Goal: Information Seeking & Learning: Find specific fact

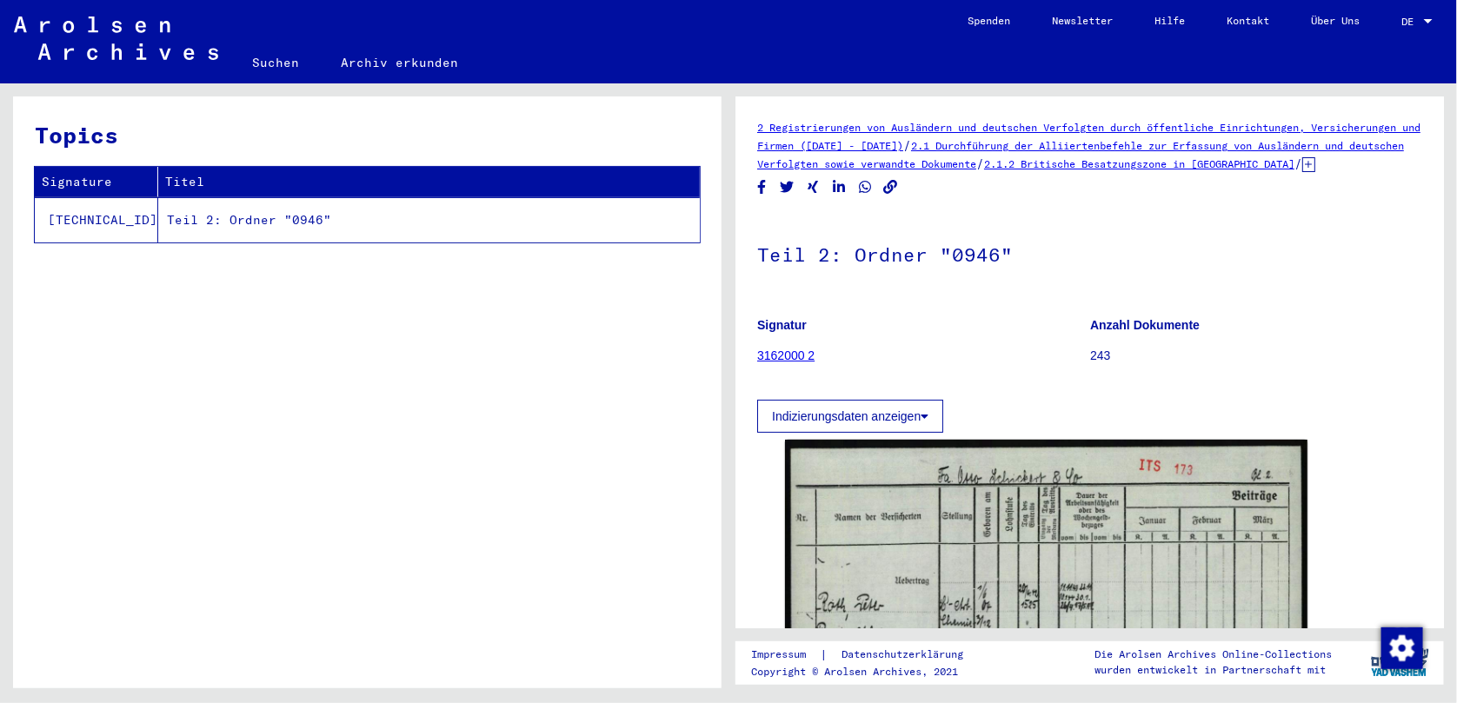
click at [861, 433] on button "Indizierungsdaten anzeigen" at bounding box center [850, 416] width 186 height 33
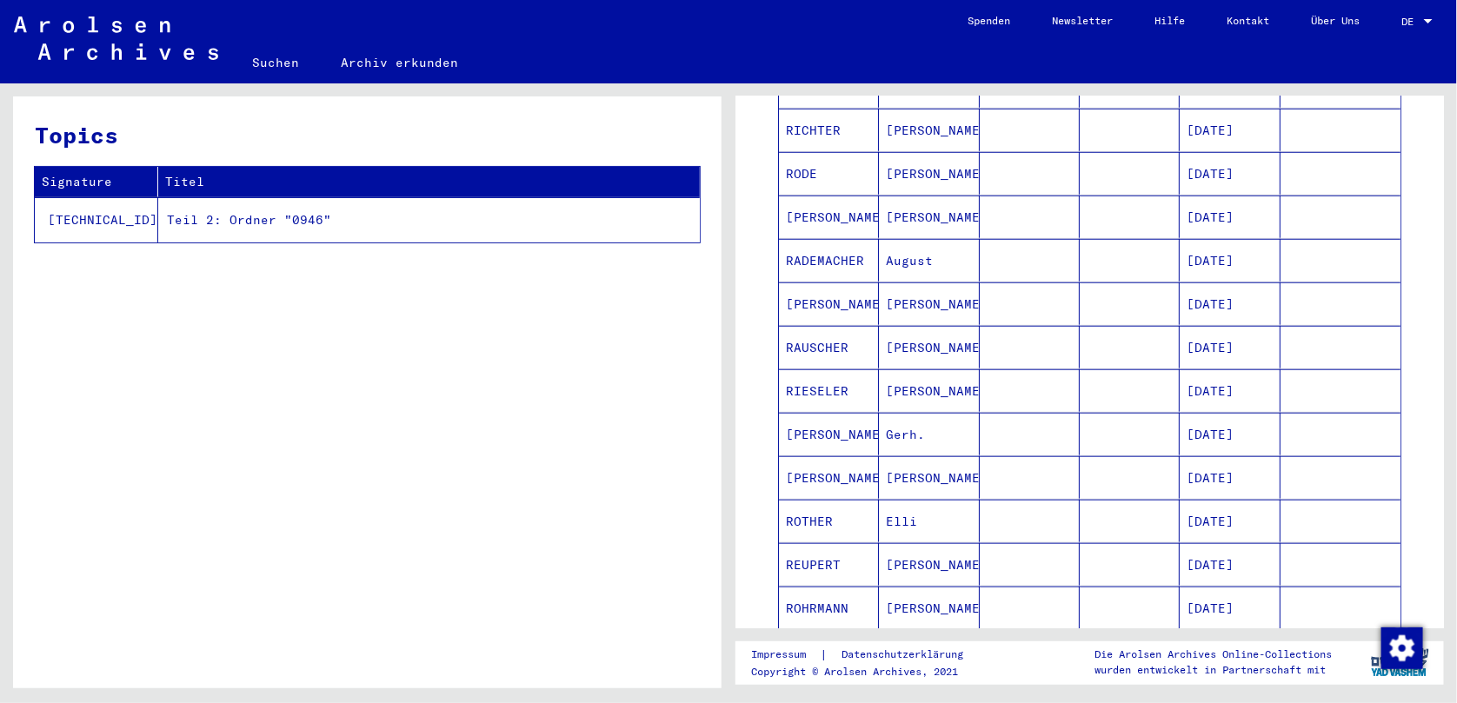
scroll to position [660, 0]
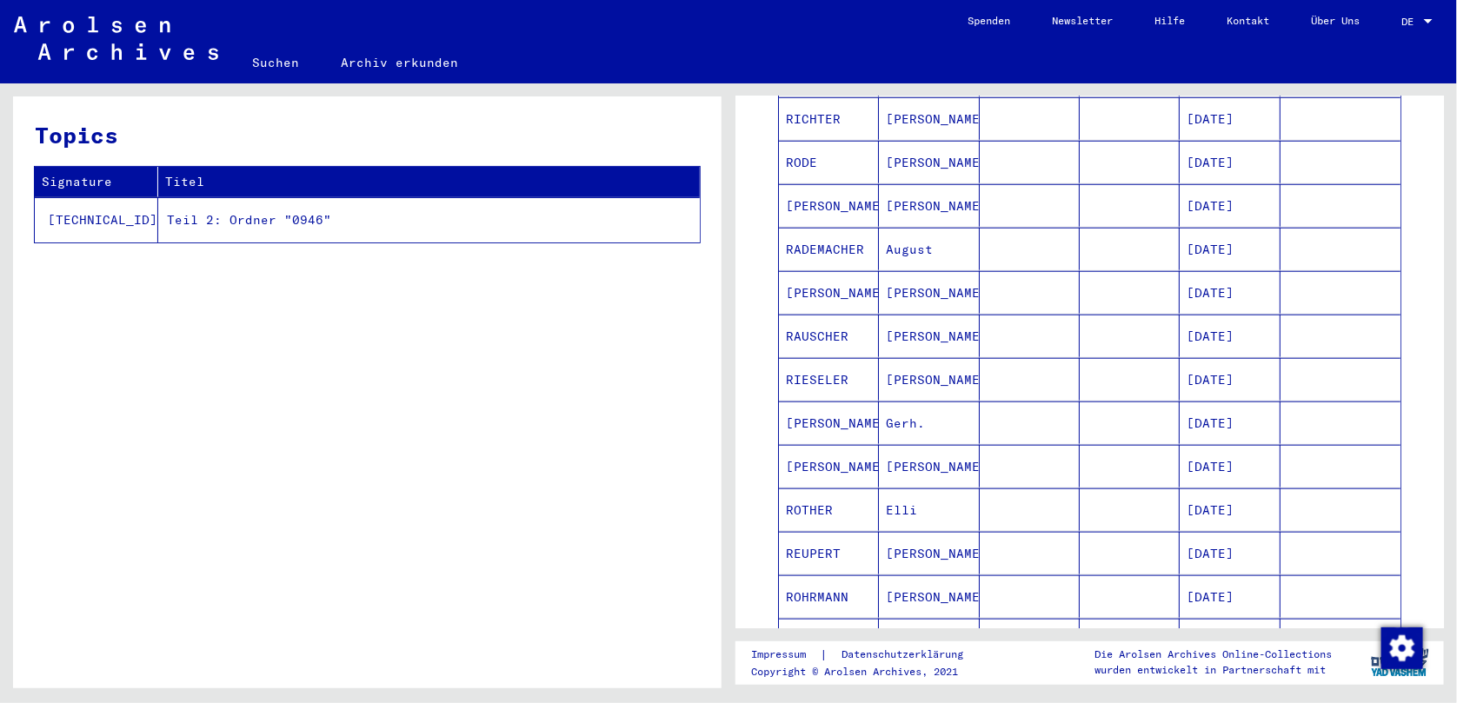
click at [807, 484] on mat-cell "[PERSON_NAME]" at bounding box center [829, 466] width 100 height 43
click at [1206, 478] on mat-cell "[DATE]" at bounding box center [1229, 466] width 100 height 43
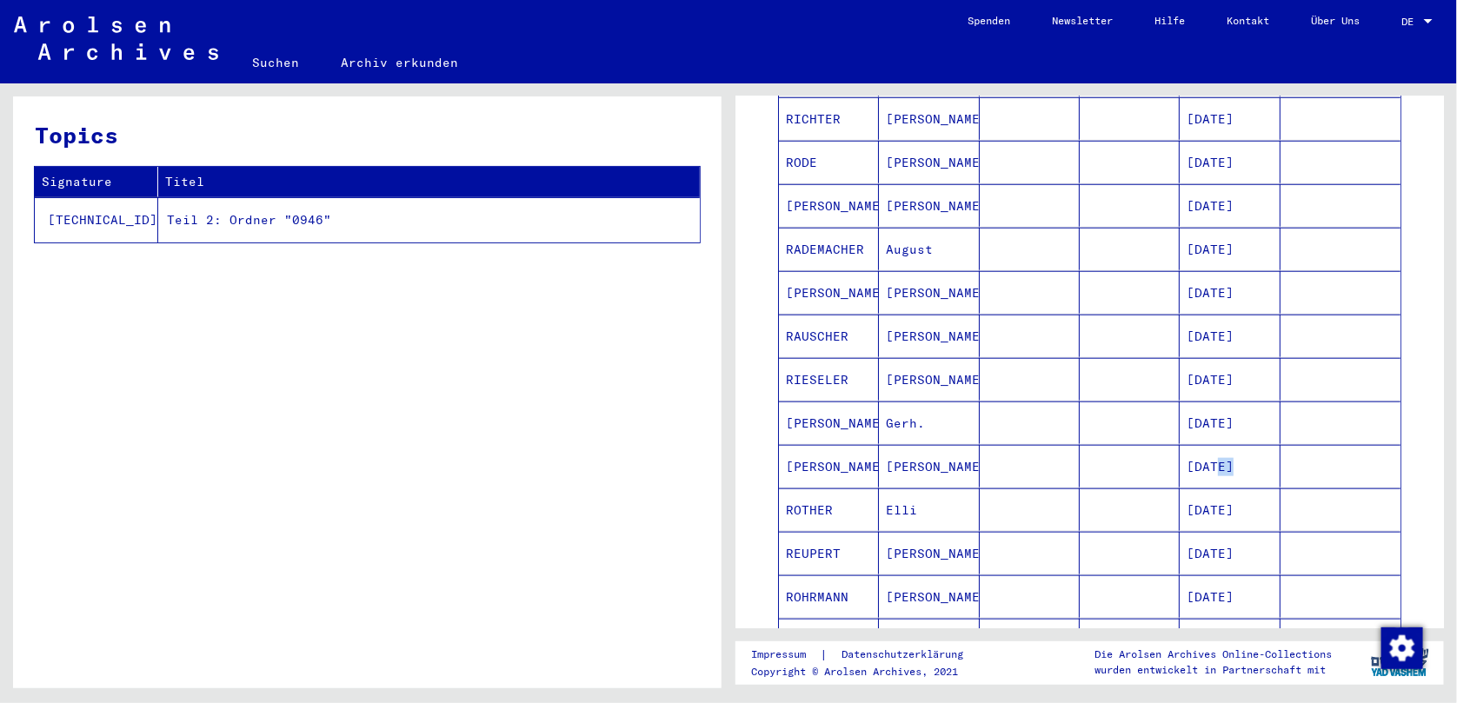
scroll to position [195, 0]
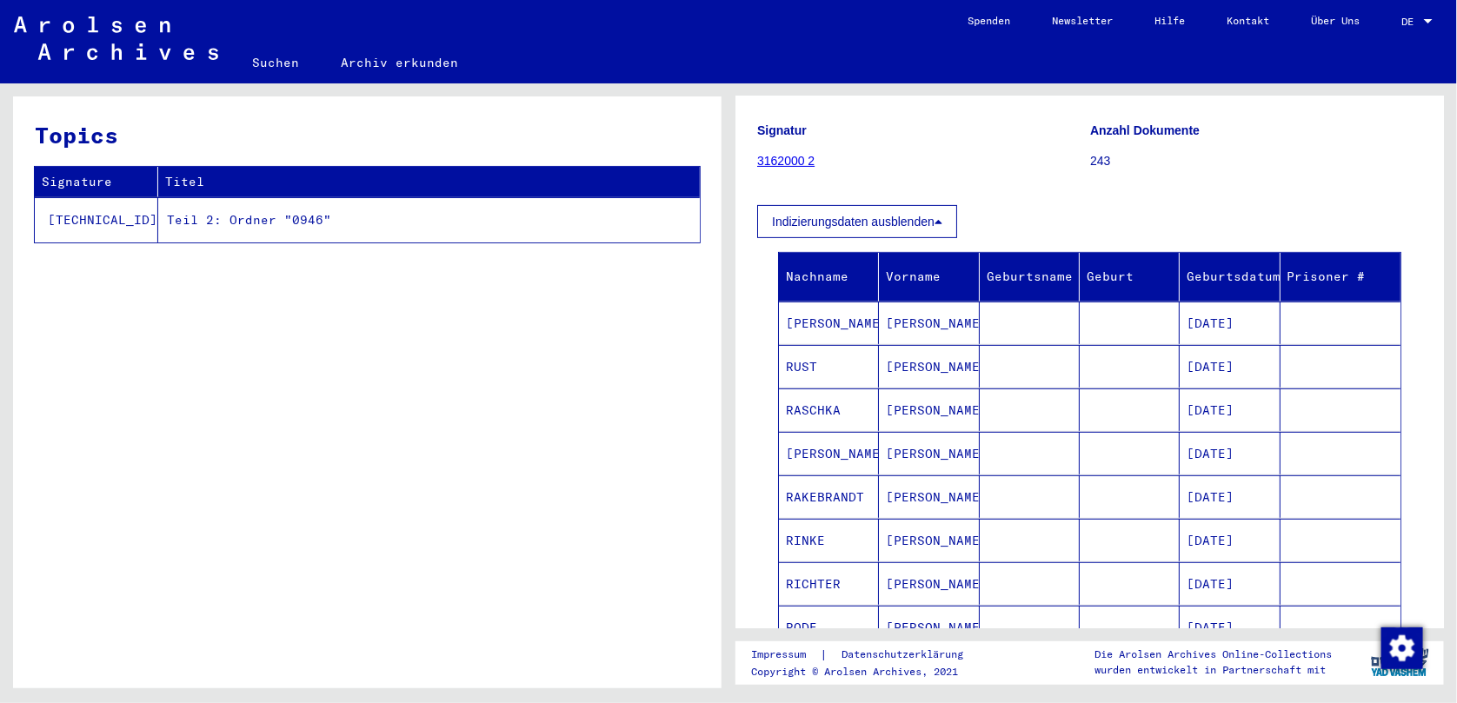
click at [788, 168] on link "3162000 2" at bounding box center [785, 161] width 57 height 14
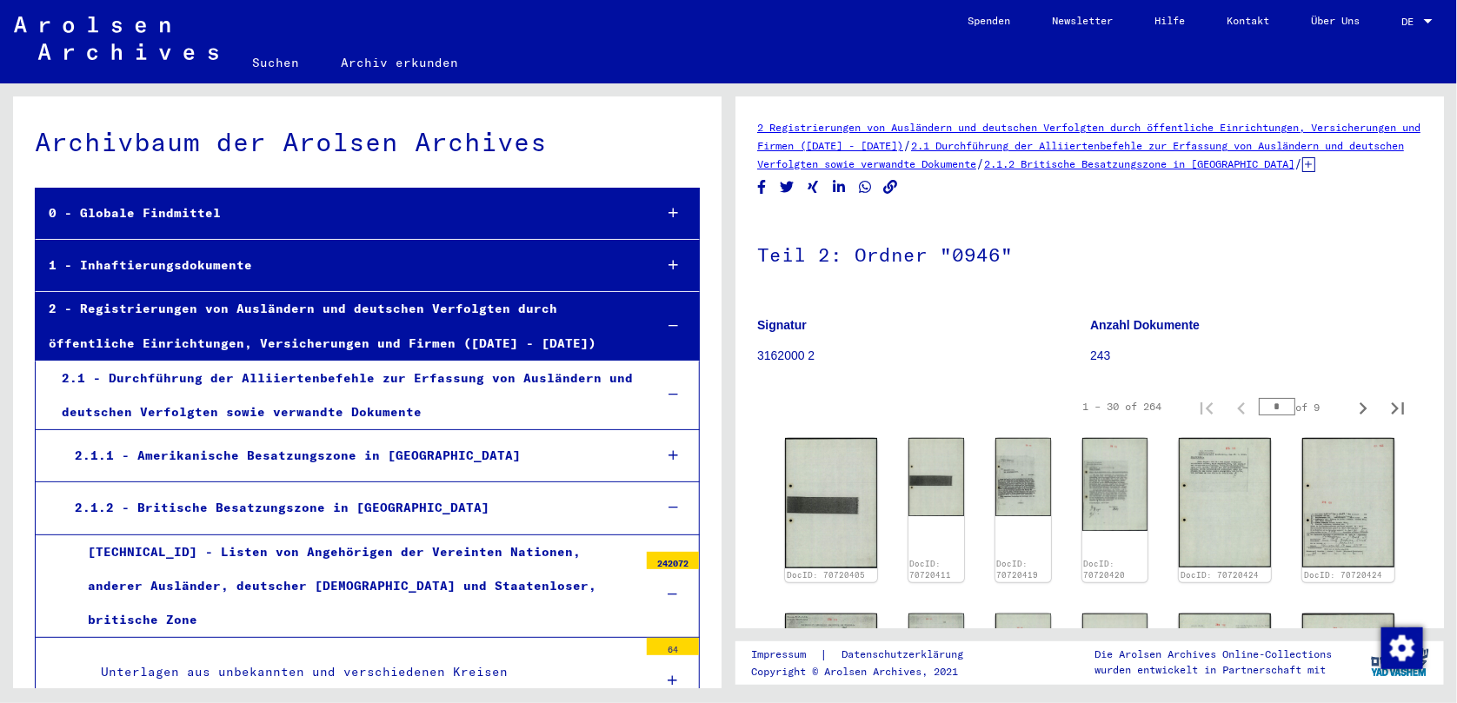
scroll to position [6693, 0]
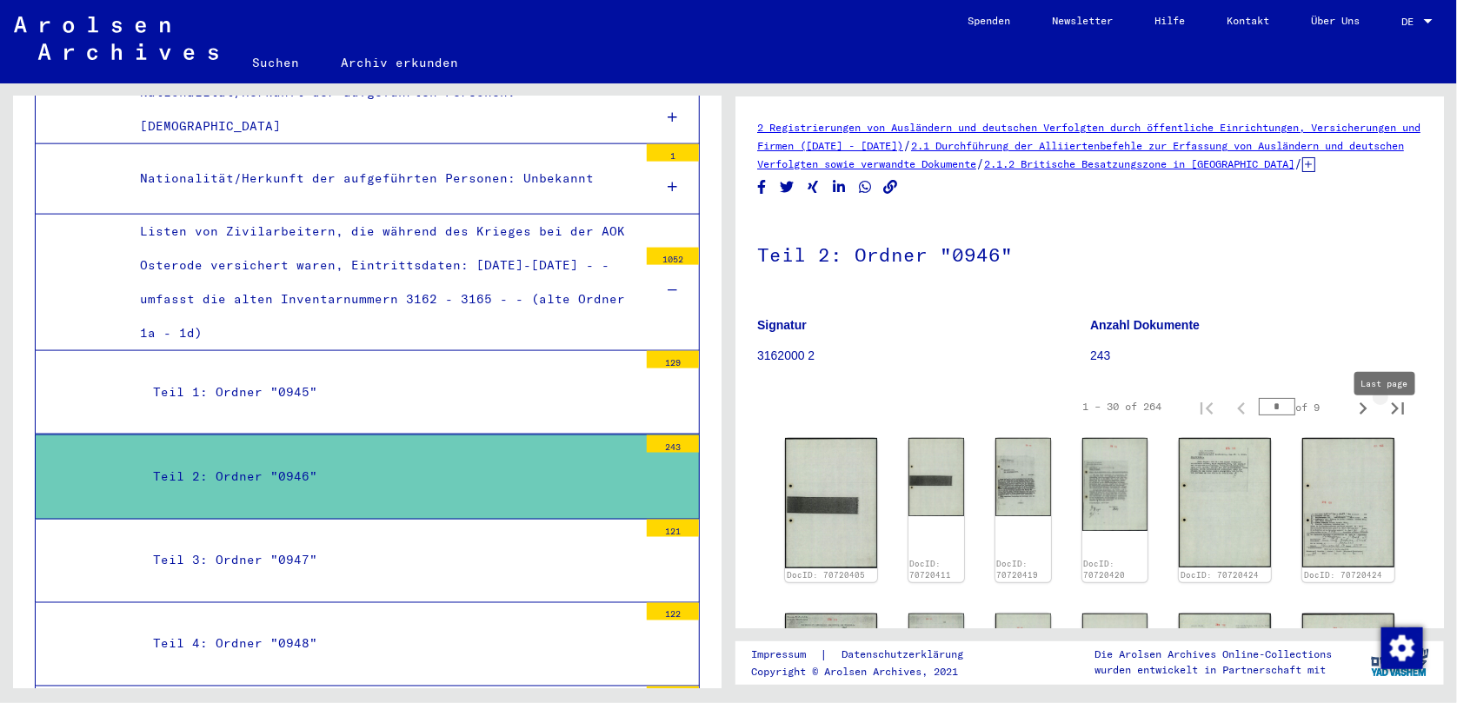
click at [1385, 421] on icon "Last page" at bounding box center [1397, 408] width 24 height 24
type input "*"
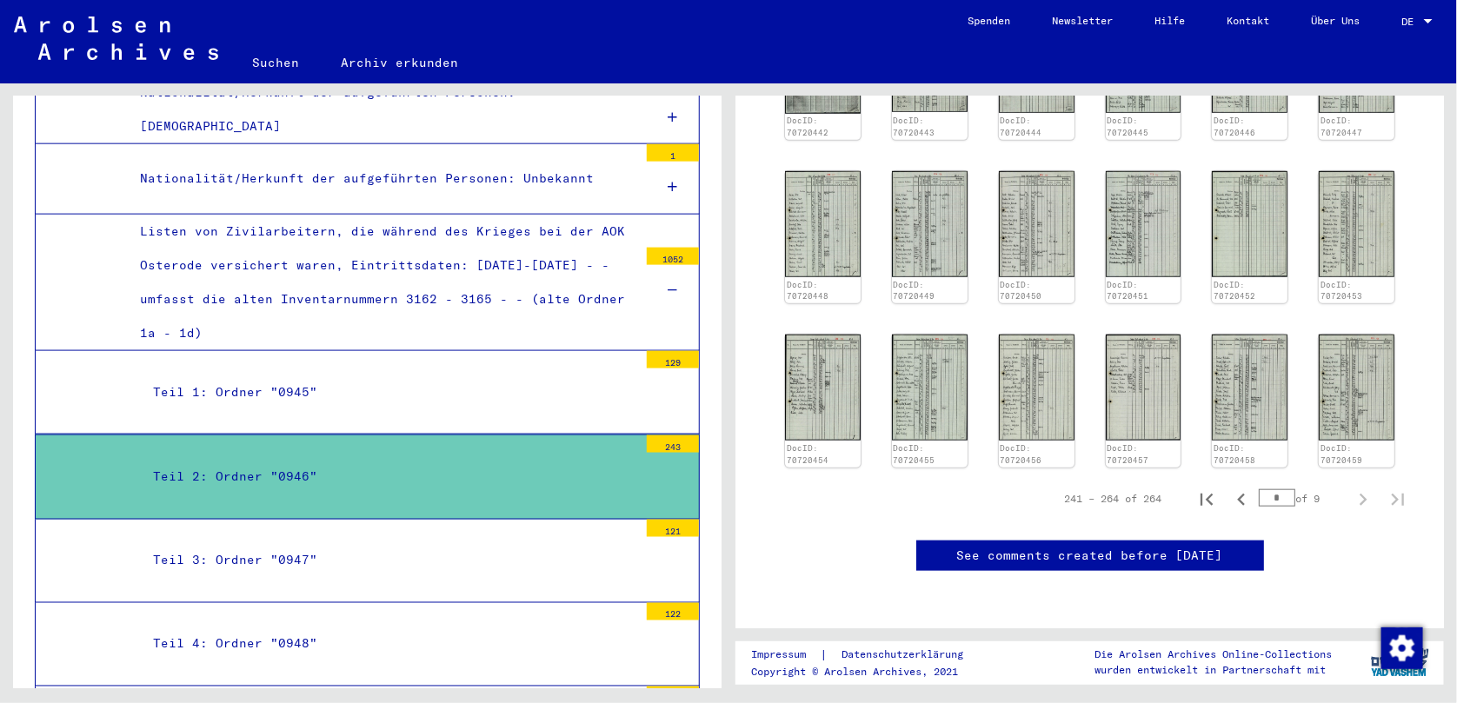
scroll to position [429, 0]
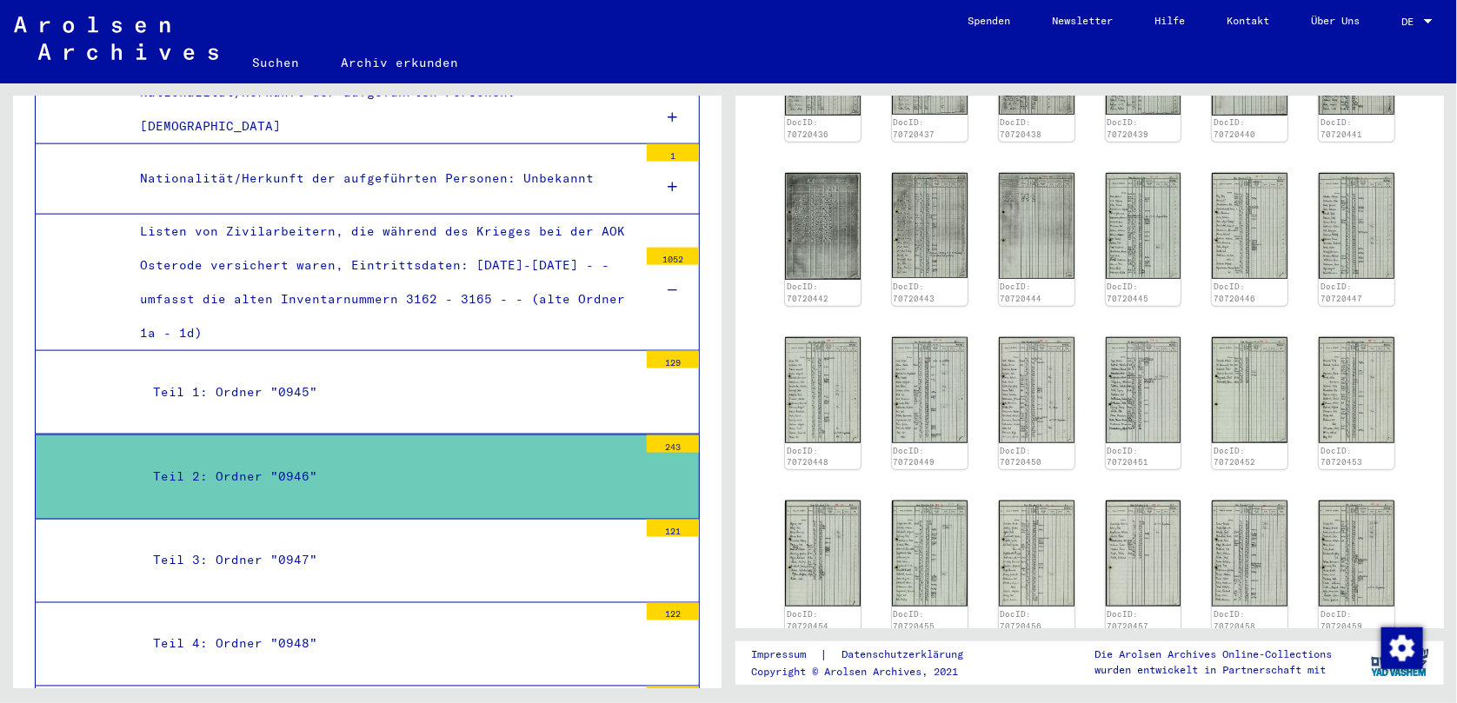
click at [393, 435] on mat-tree-node "Teil 2: Ordner "0946" 243" at bounding box center [367, 477] width 665 height 84
click at [1430, 113] on yv-its-full-details "2 Registrierungen von Ausländern und deutschen Verfolgten durch öffentliche Ein…" at bounding box center [1089, 231] width 708 height 1084
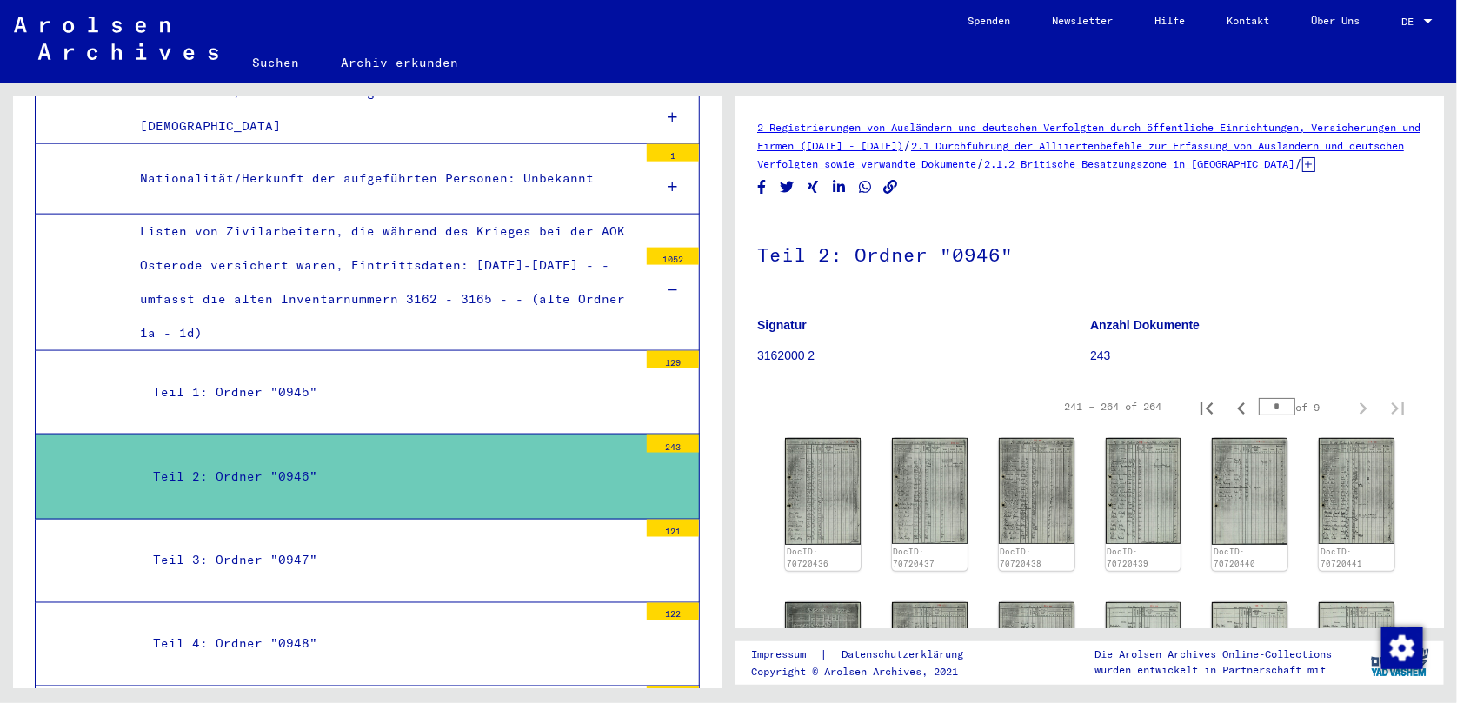
click at [801, 365] on p "3162000 2" at bounding box center [923, 356] width 332 height 18
click at [780, 415] on div "241 – 264 of 264 * of 9" at bounding box center [1089, 406] width 665 height 49
click at [287, 460] on div "Teil 2: Ordner "0946"" at bounding box center [389, 477] width 498 height 34
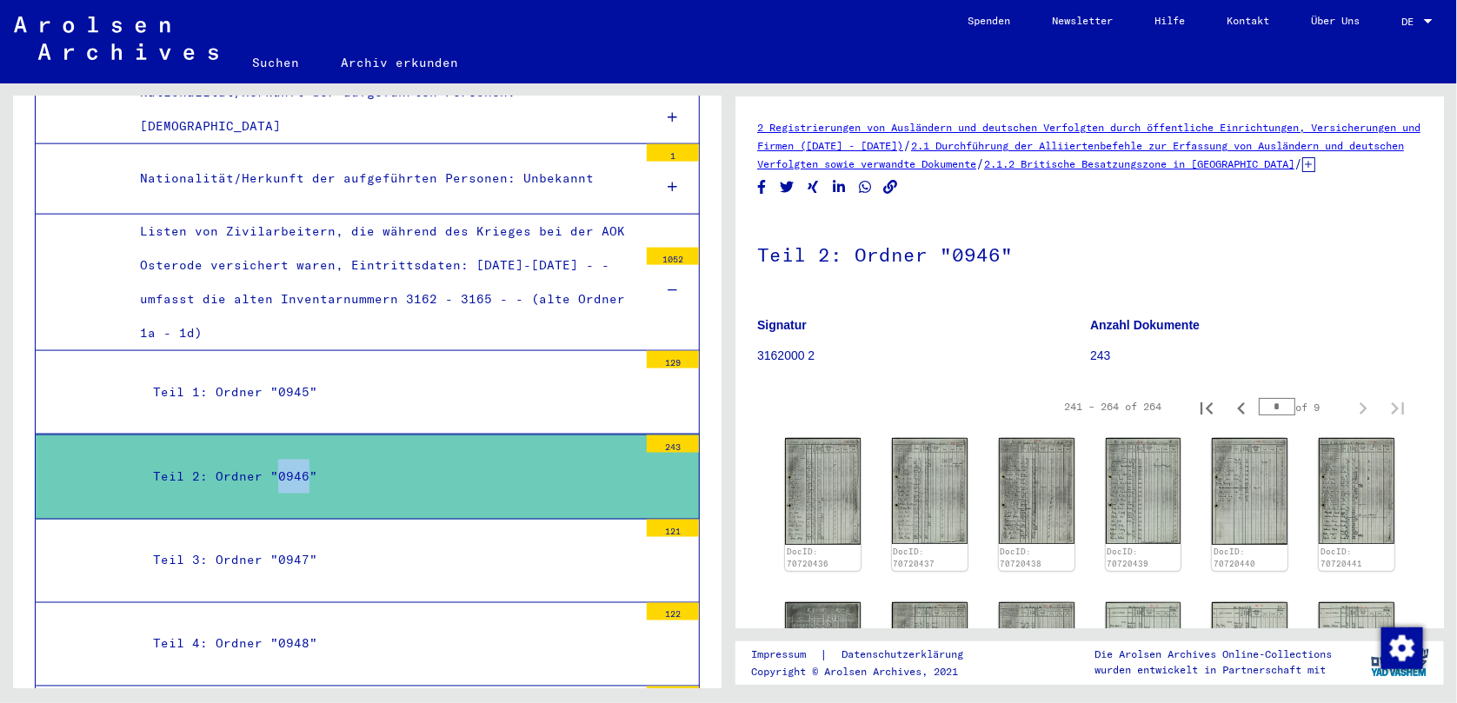
click at [287, 460] on div "Teil 2: Ordner "0946"" at bounding box center [389, 477] width 498 height 34
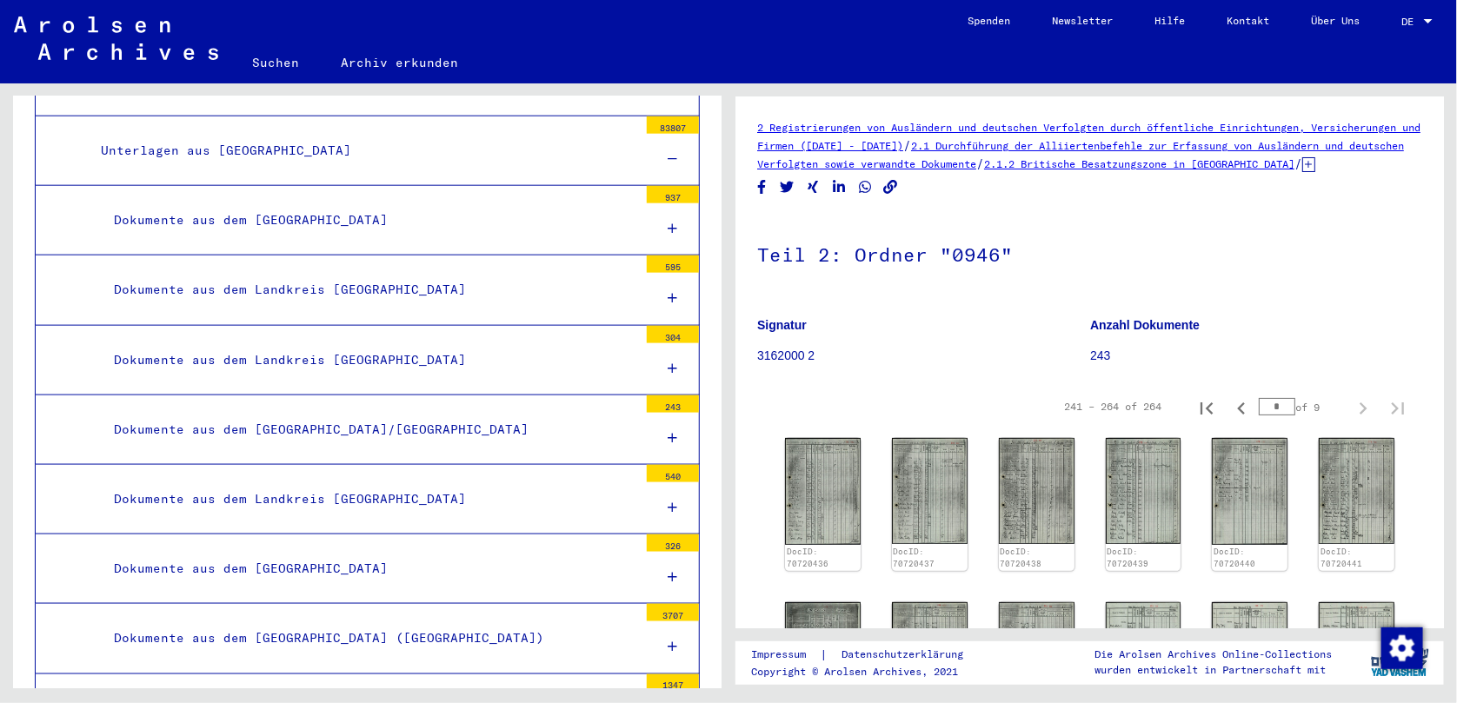
scroll to position [340, 0]
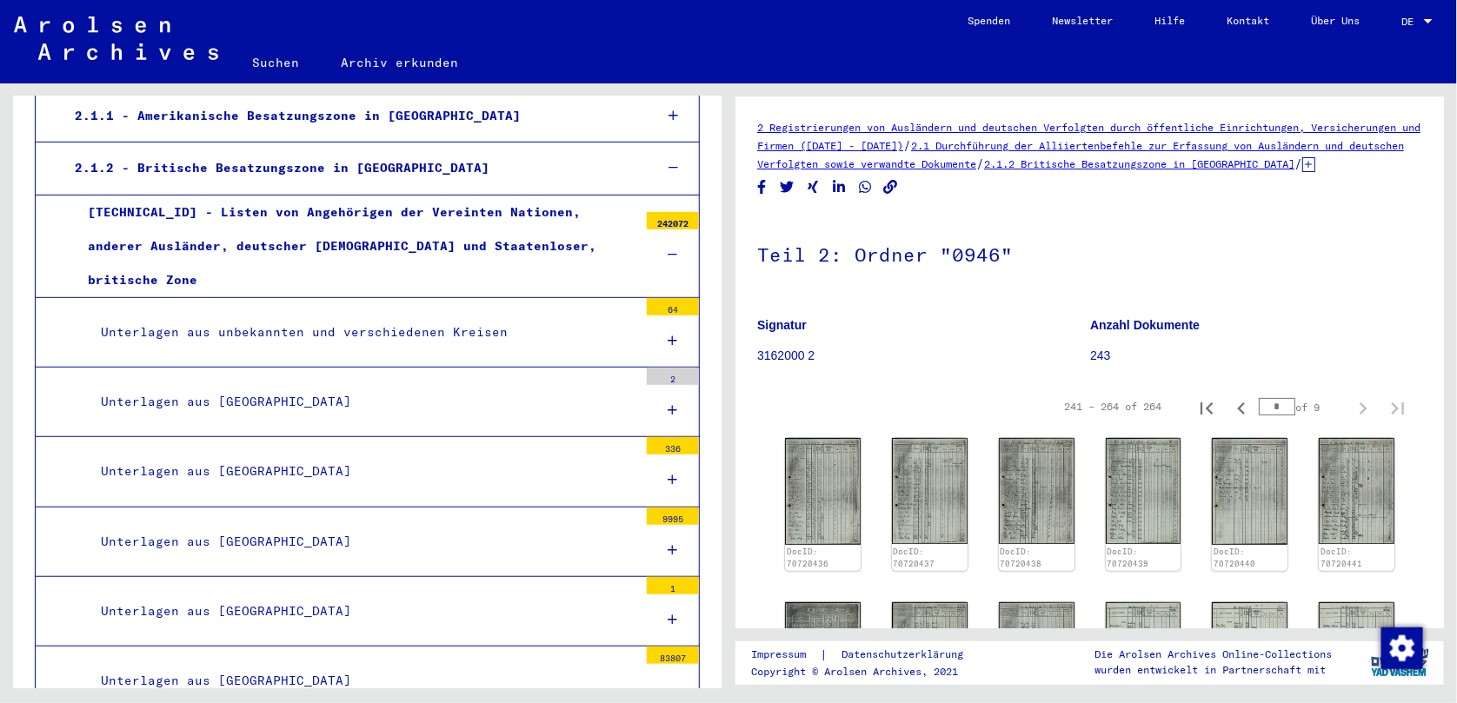
click at [669, 115] on icon at bounding box center [674, 116] width 10 height 12
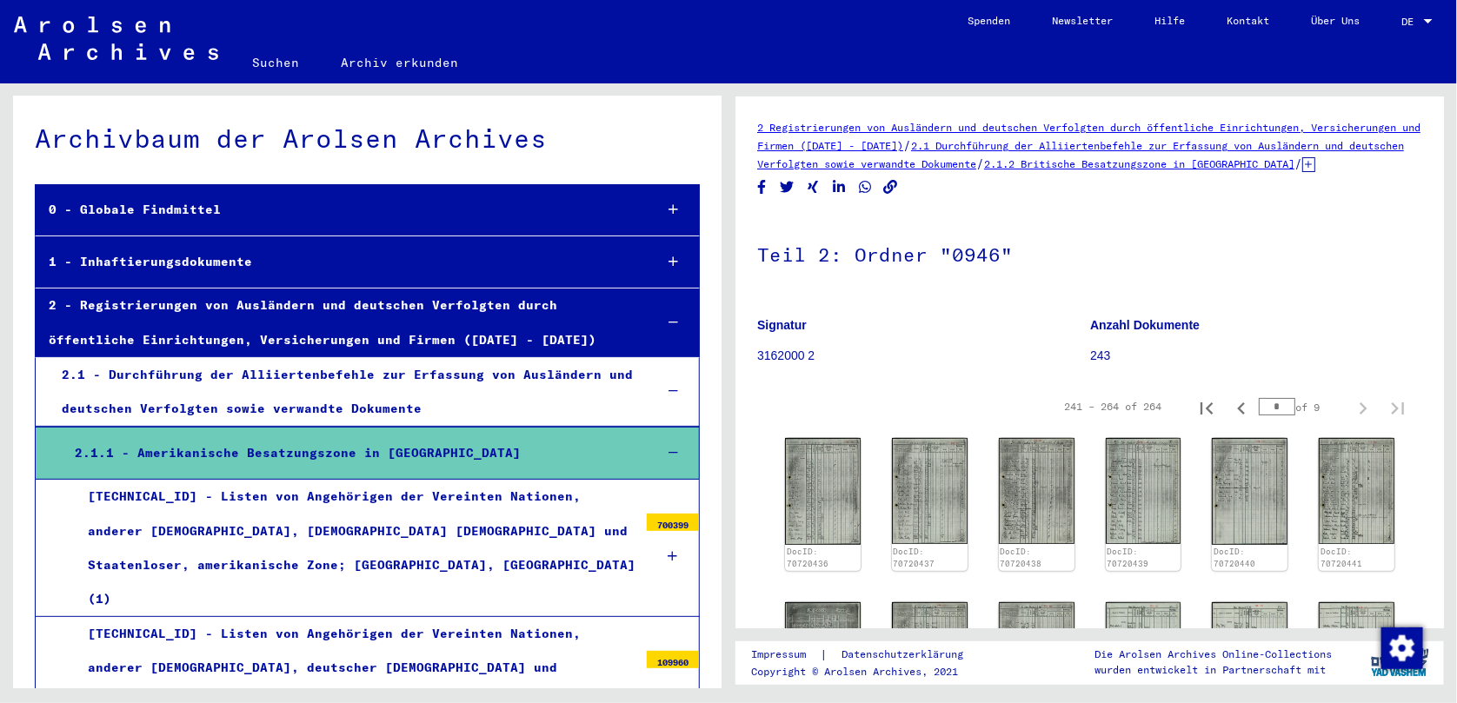
scroll to position [0, 0]
